Goal: Information Seeking & Learning: Learn about a topic

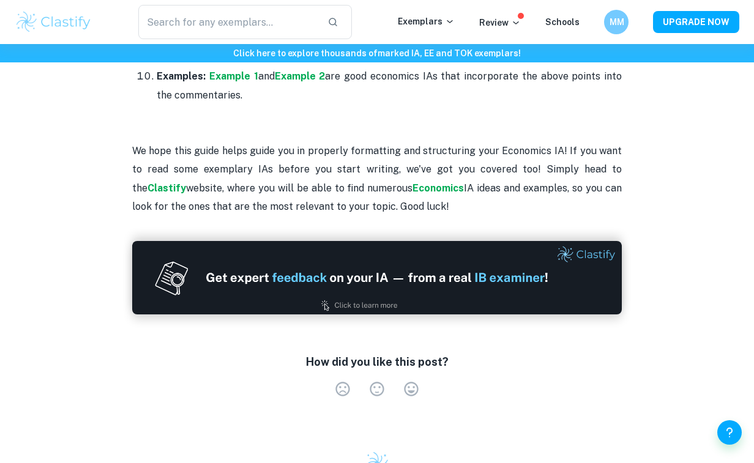
scroll to position [1989, 0]
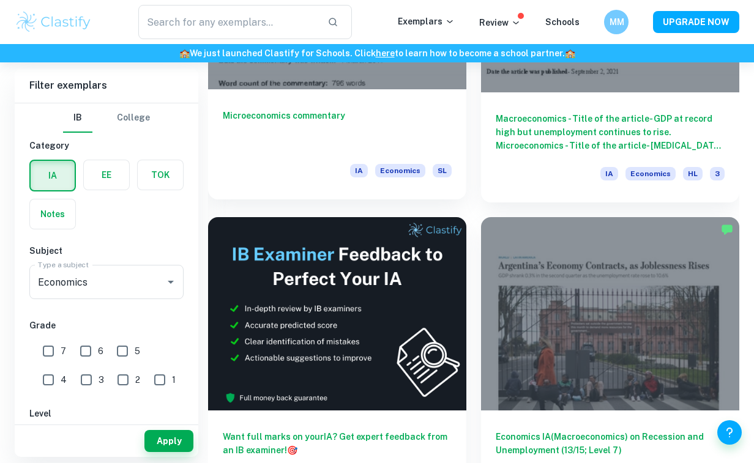
scroll to position [253, 0]
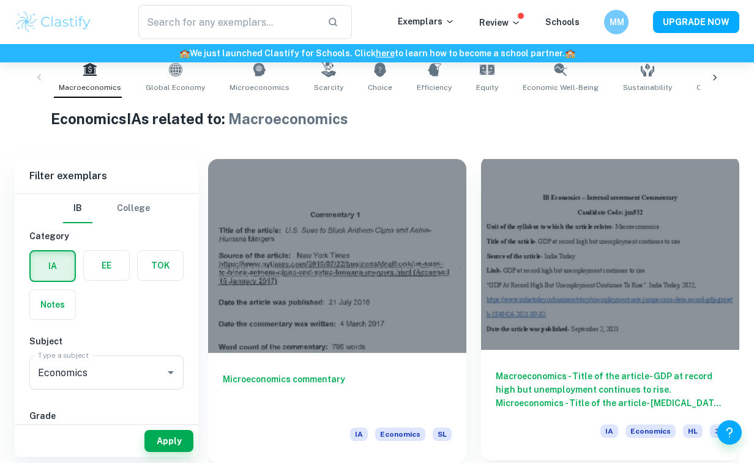
click at [656, 253] on div at bounding box center [610, 253] width 258 height 194
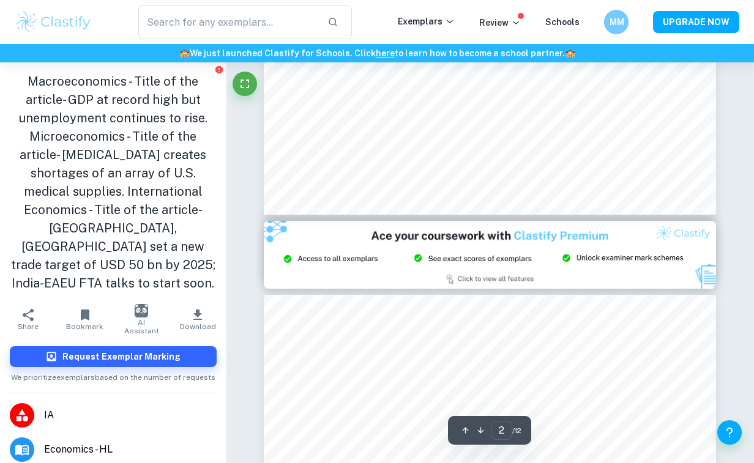
type input "3"
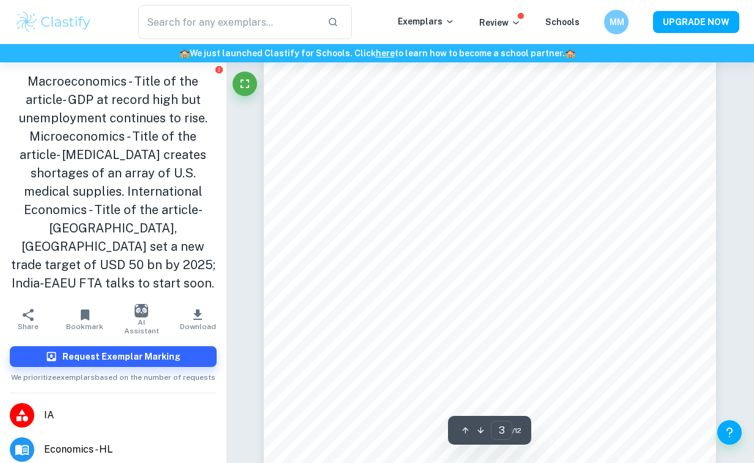
scroll to position [1450, 0]
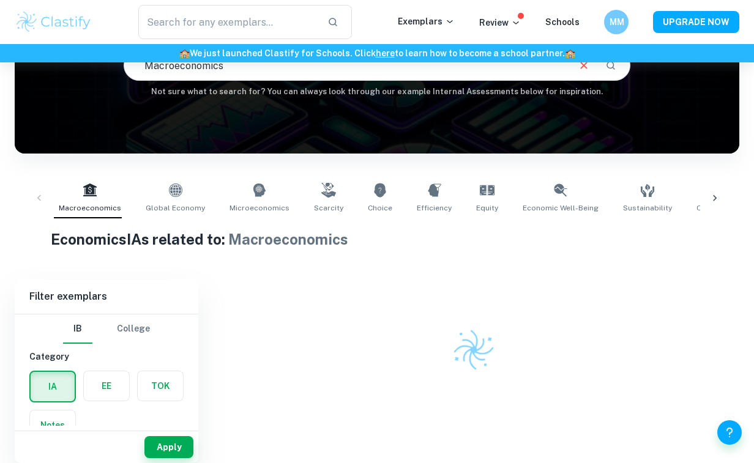
scroll to position [133, 0]
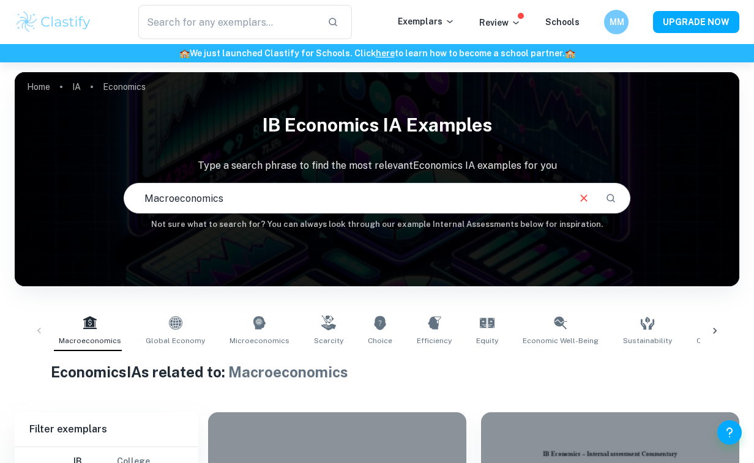
checkbox input "true"
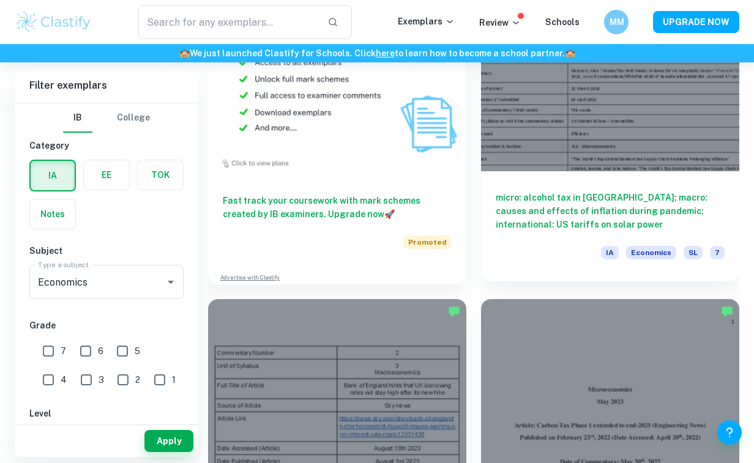
scroll to position [1387, 0]
click at [654, 141] on div at bounding box center [610, 76] width 258 height 194
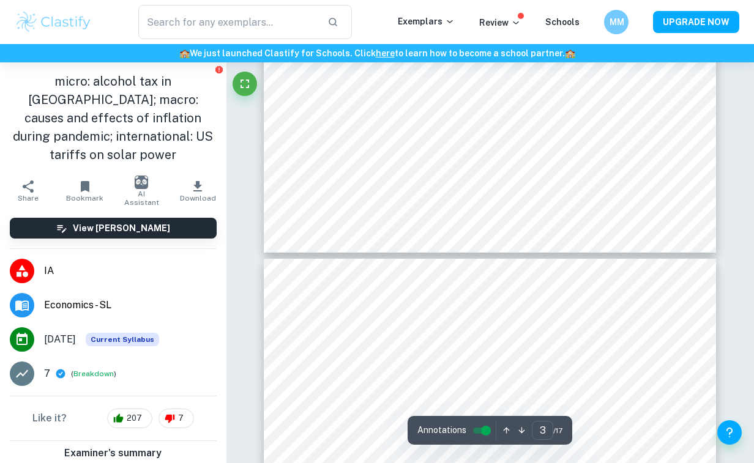
type input "4"
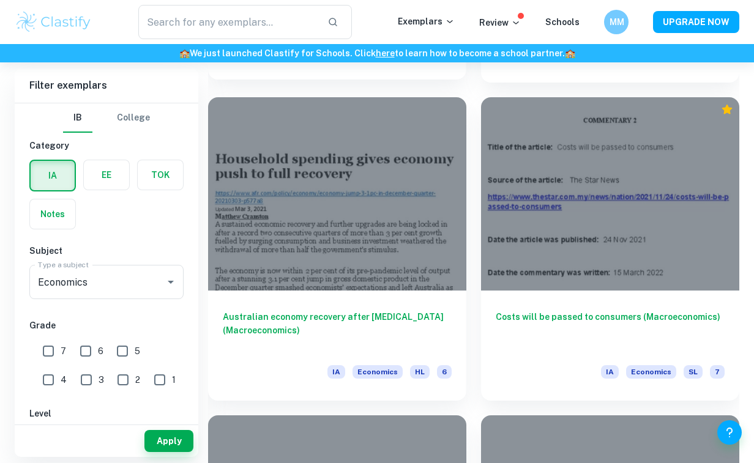
scroll to position [2584, 0]
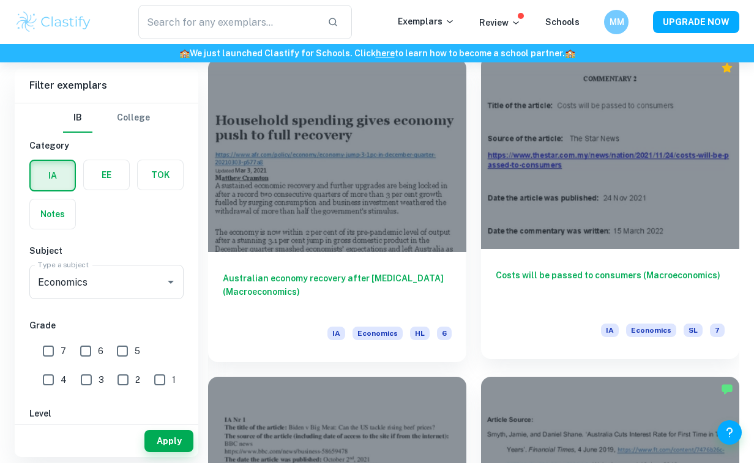
click at [545, 122] on div at bounding box center [610, 153] width 258 height 194
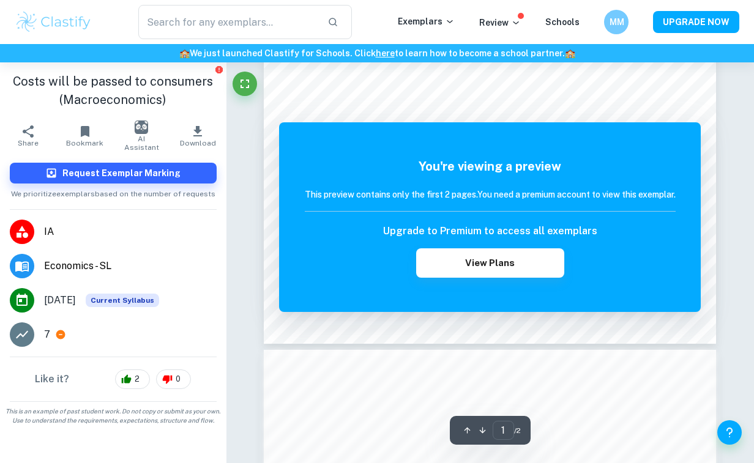
scroll to position [371, 0]
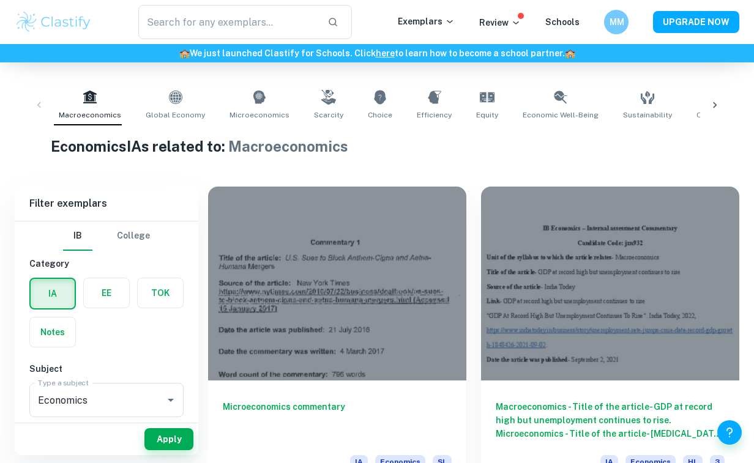
scroll to position [15, 0]
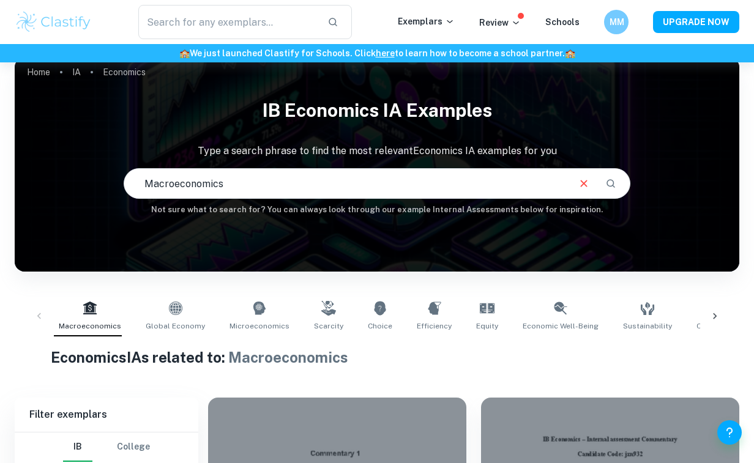
click at [250, 185] on input "Macroeconomics" at bounding box center [346, 183] width 444 height 34
type input "Macro"
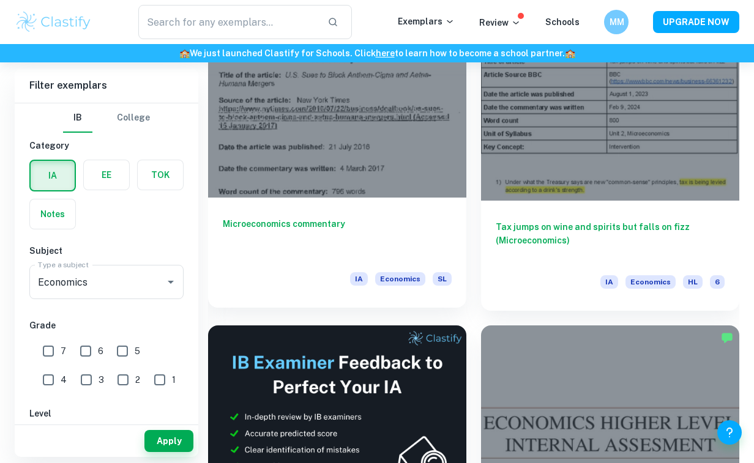
scroll to position [417, 0]
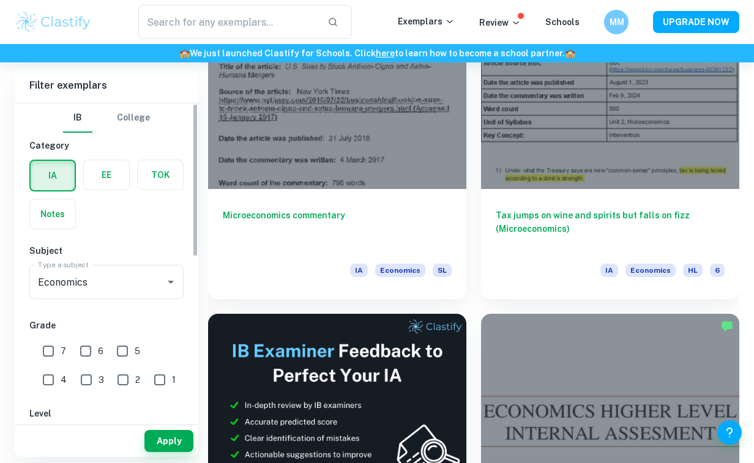
click at [53, 354] on input "7" at bounding box center [48, 351] width 24 height 24
checkbox input "true"
click at [184, 446] on button "Apply" at bounding box center [168, 441] width 49 height 22
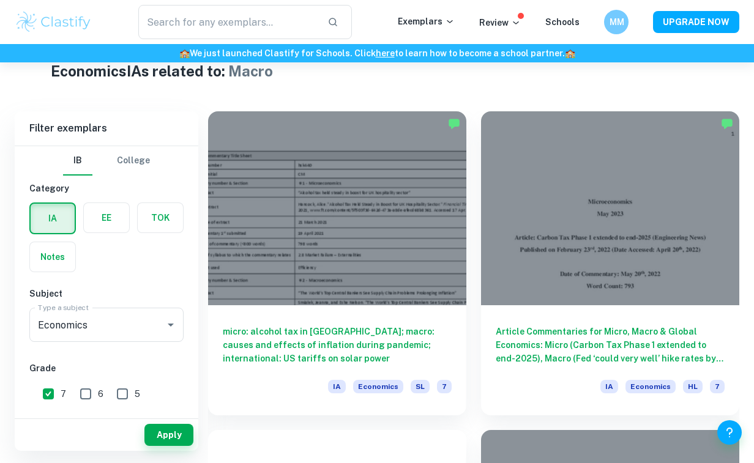
scroll to position [295, 0]
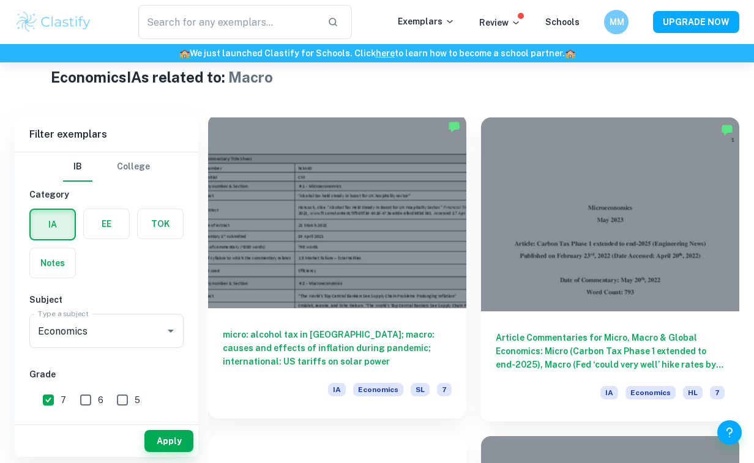
click at [367, 312] on div "micro: alcohol tax in UK; macro: causes and effects of inflation during pandemi…" at bounding box center [337, 364] width 258 height 110
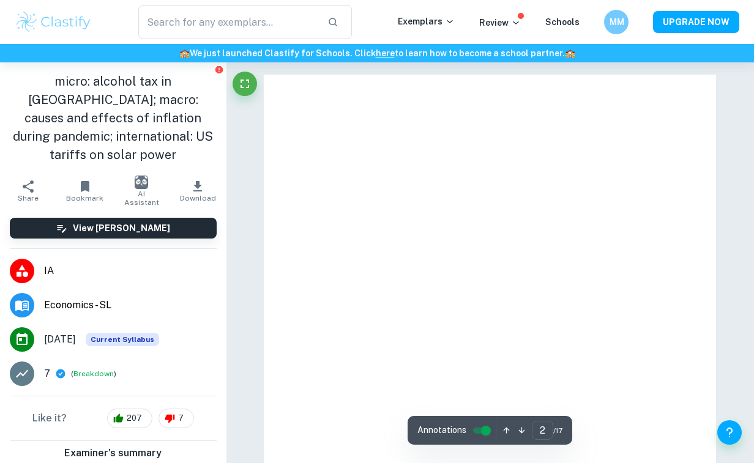
type input "1"
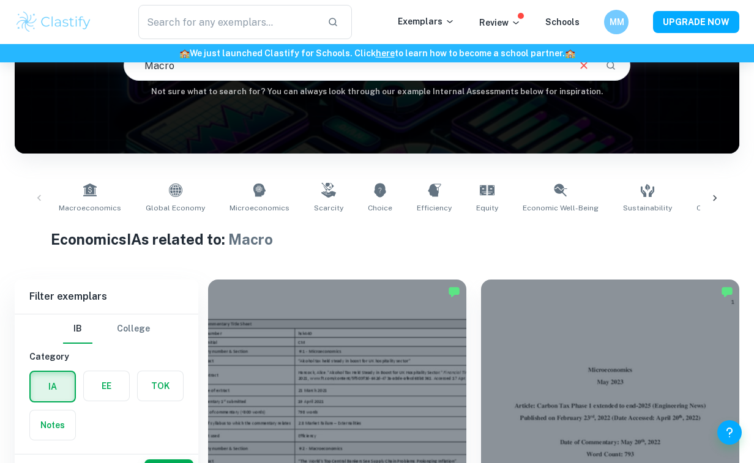
scroll to position [353, 0]
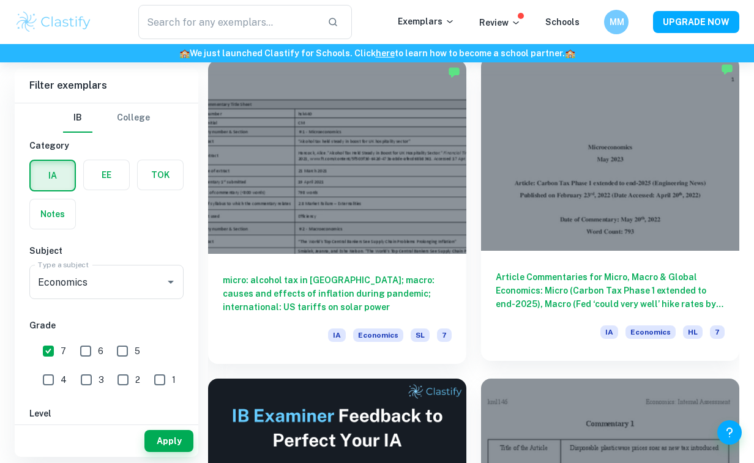
click at [606, 171] on div at bounding box center [610, 154] width 258 height 194
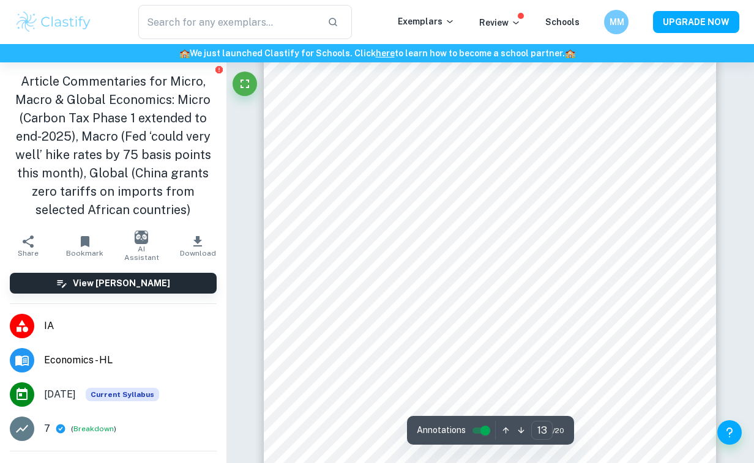
scroll to position [7568, 0]
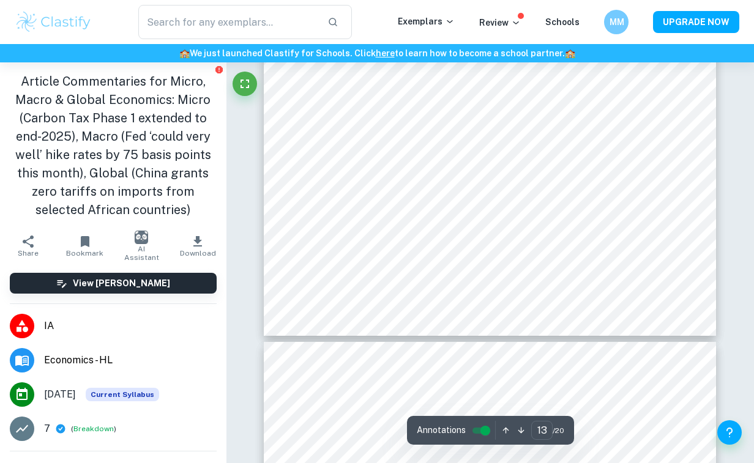
type input "14"
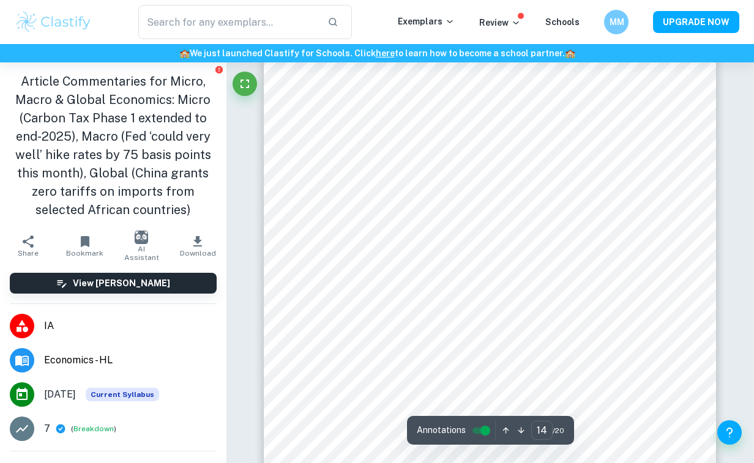
scroll to position [8124, 0]
